Goal: Find specific page/section: Find specific page/section

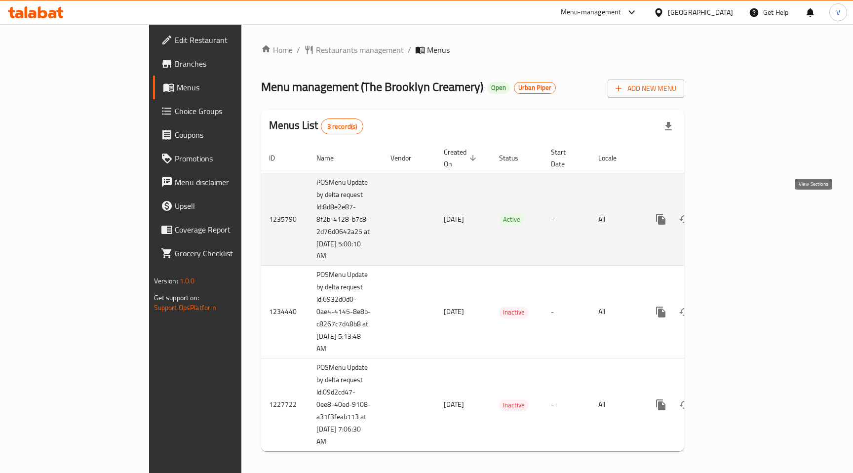
click at [738, 213] on icon "enhanced table" at bounding box center [733, 219] width 12 height 12
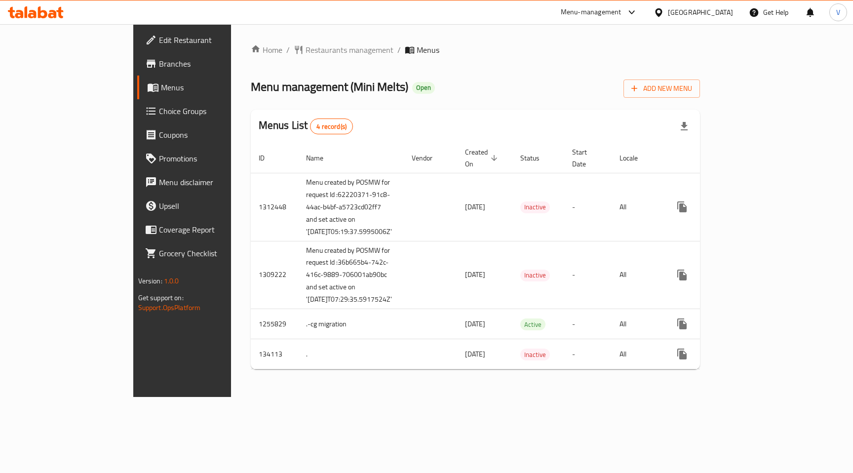
click at [159, 64] on span "Branches" at bounding box center [213, 64] width 109 height 12
